Goal: Navigation & Orientation: Go to known website

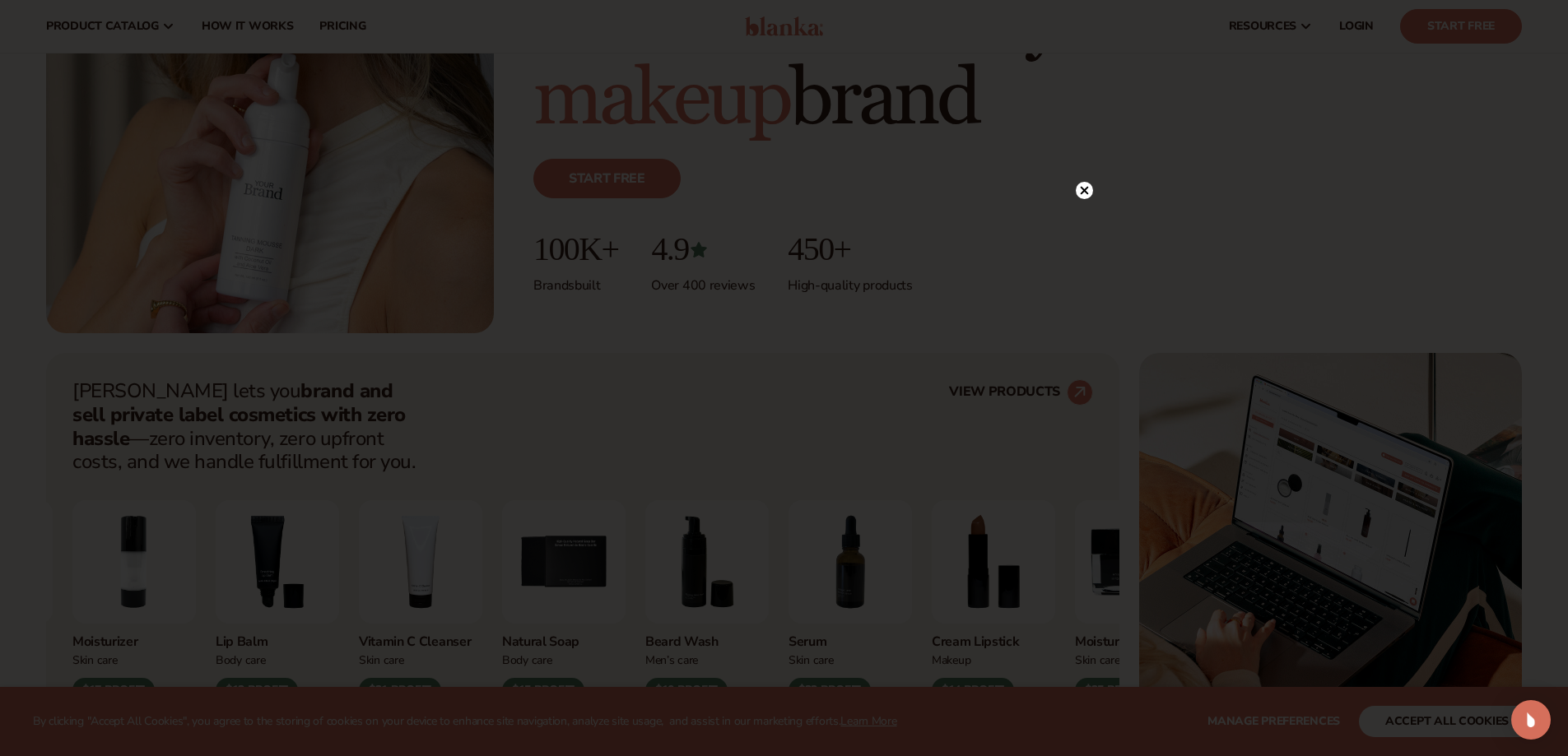
scroll to position [330, 0]
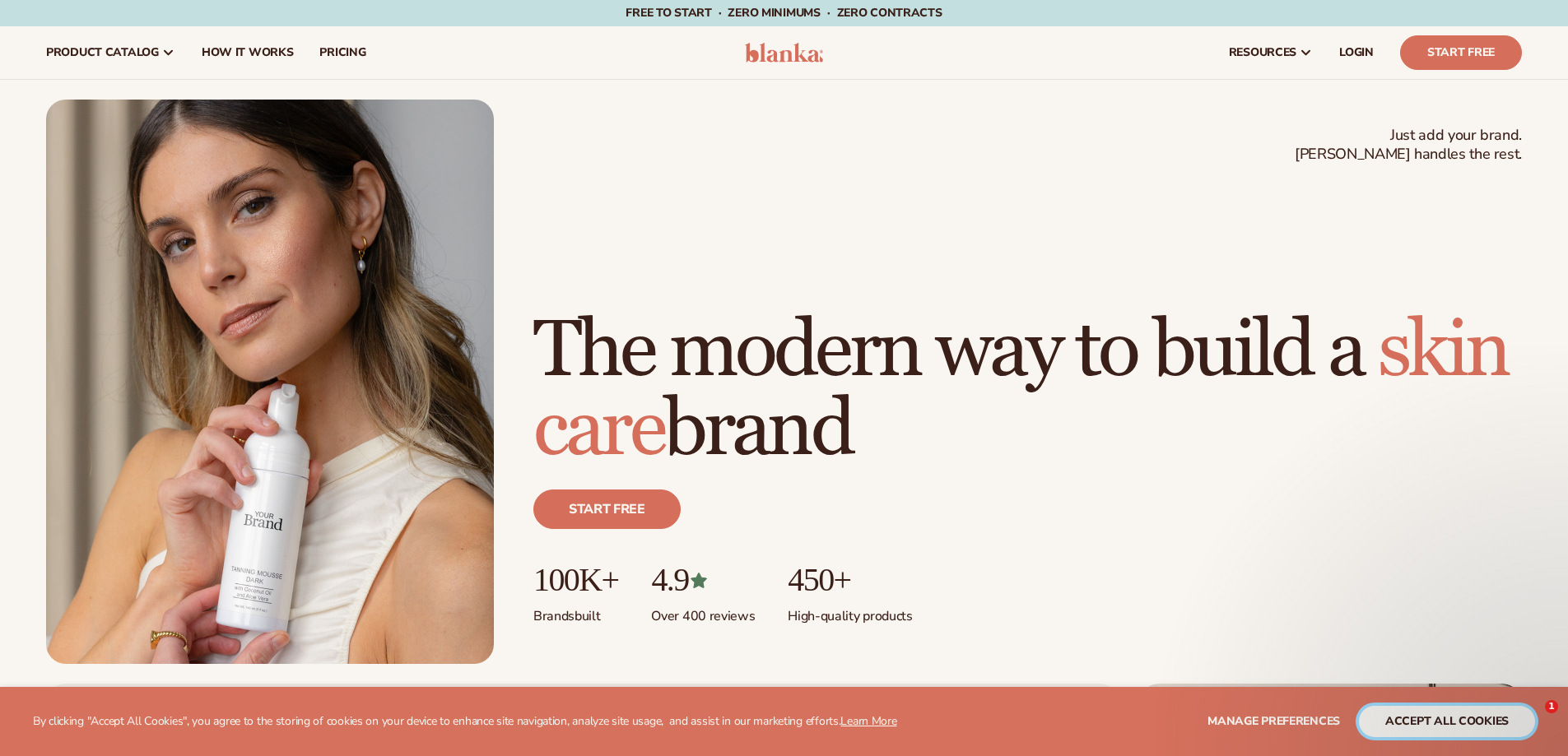
click at [1423, 726] on button "accept all cookies" at bounding box center [1447, 722] width 176 height 31
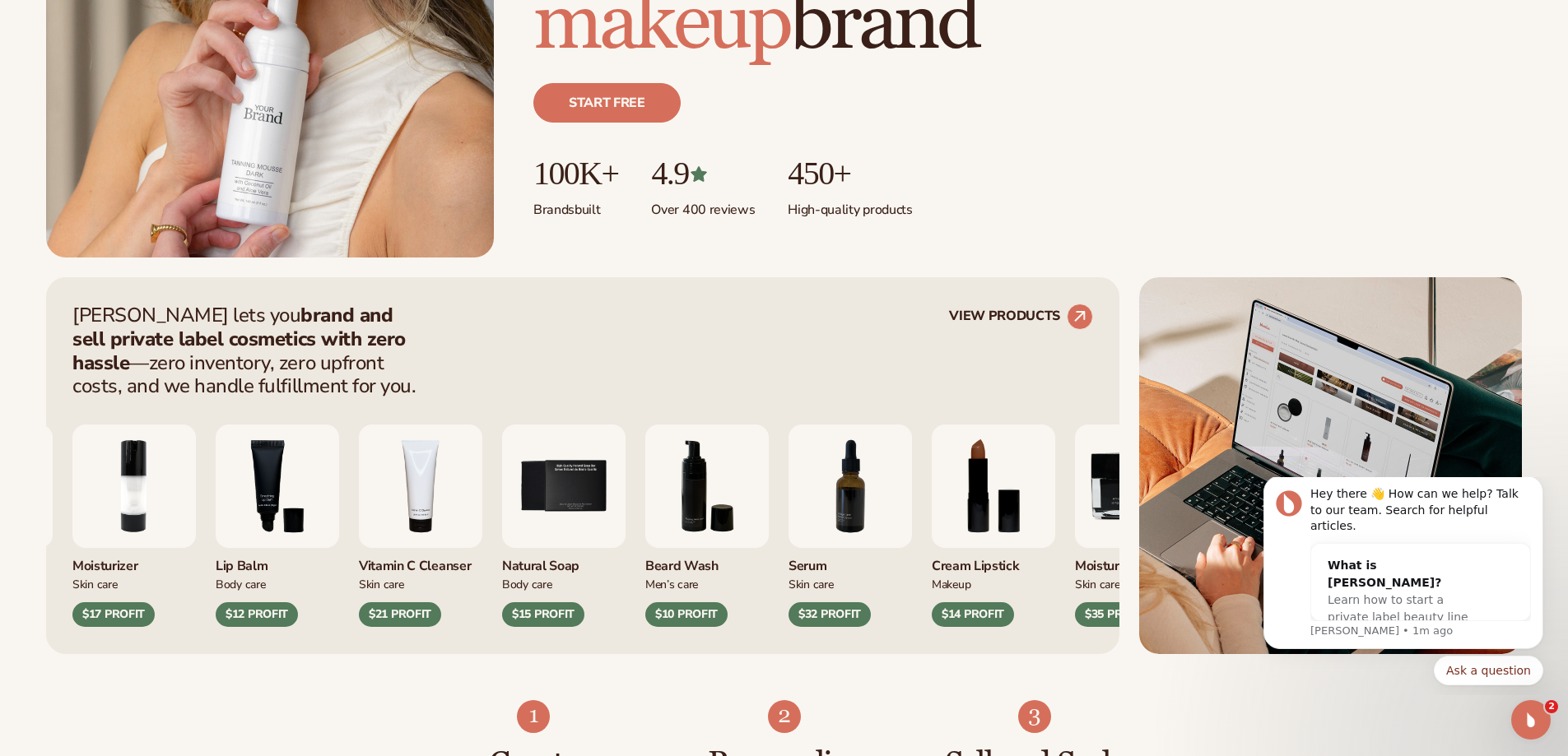
scroll to position [408, 0]
